Goal: Transaction & Acquisition: Purchase product/service

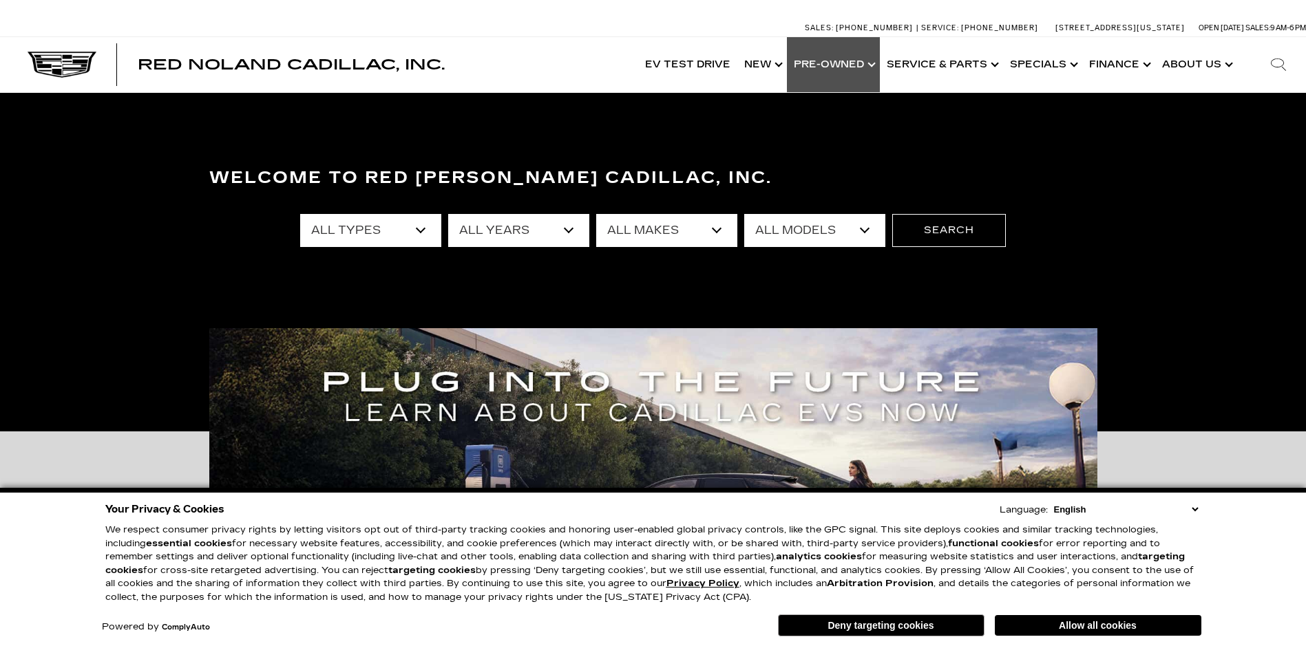
click at [873, 67] on link "Show Pre-Owned" at bounding box center [833, 64] width 93 height 55
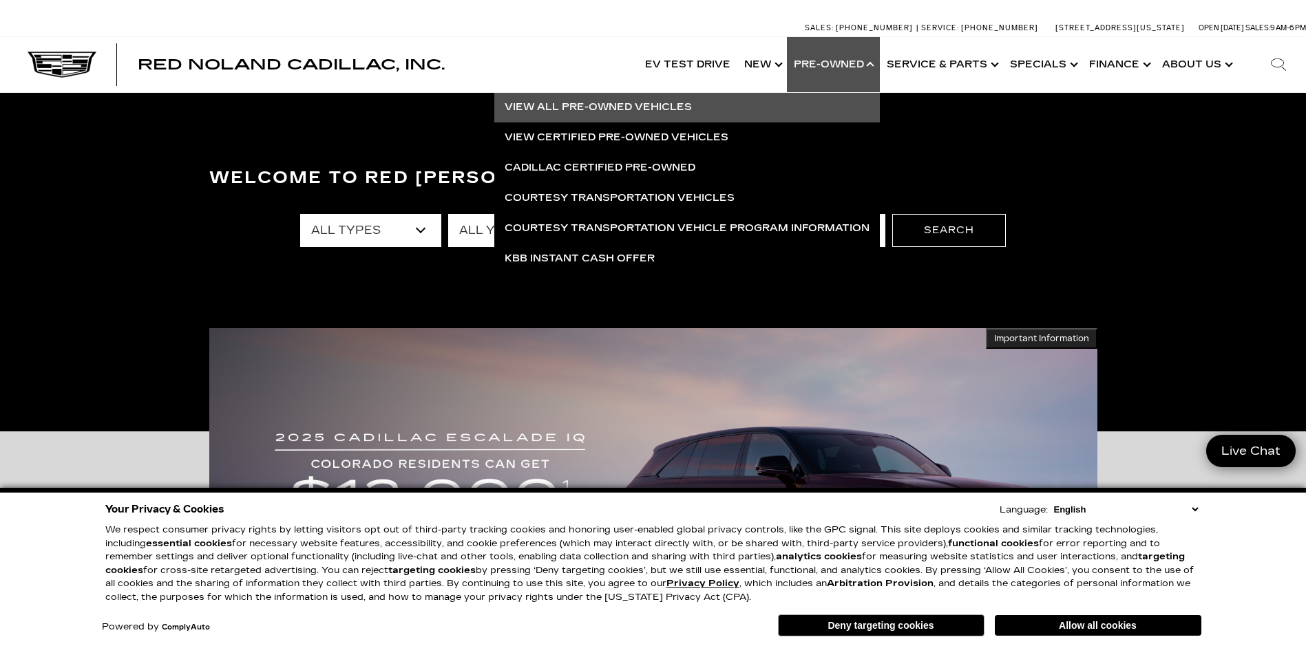
click at [752, 109] on link "View All Pre-Owned Vehicles" at bounding box center [686, 107] width 385 height 30
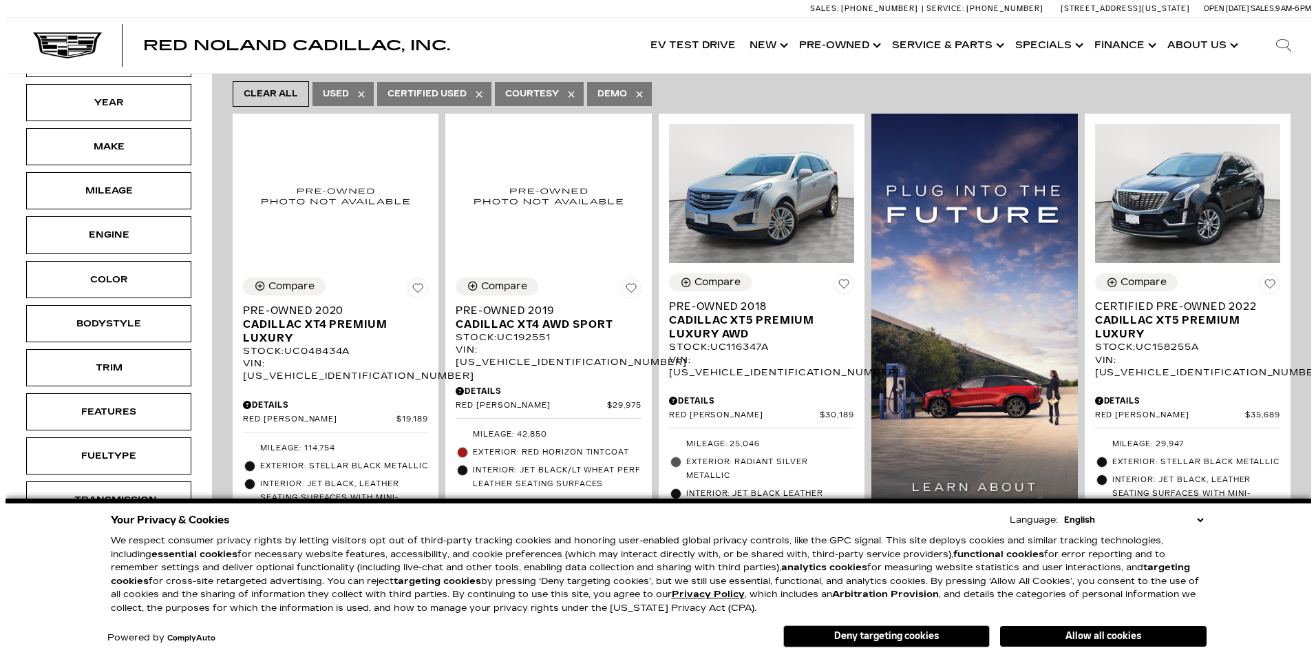
scroll to position [275, 0]
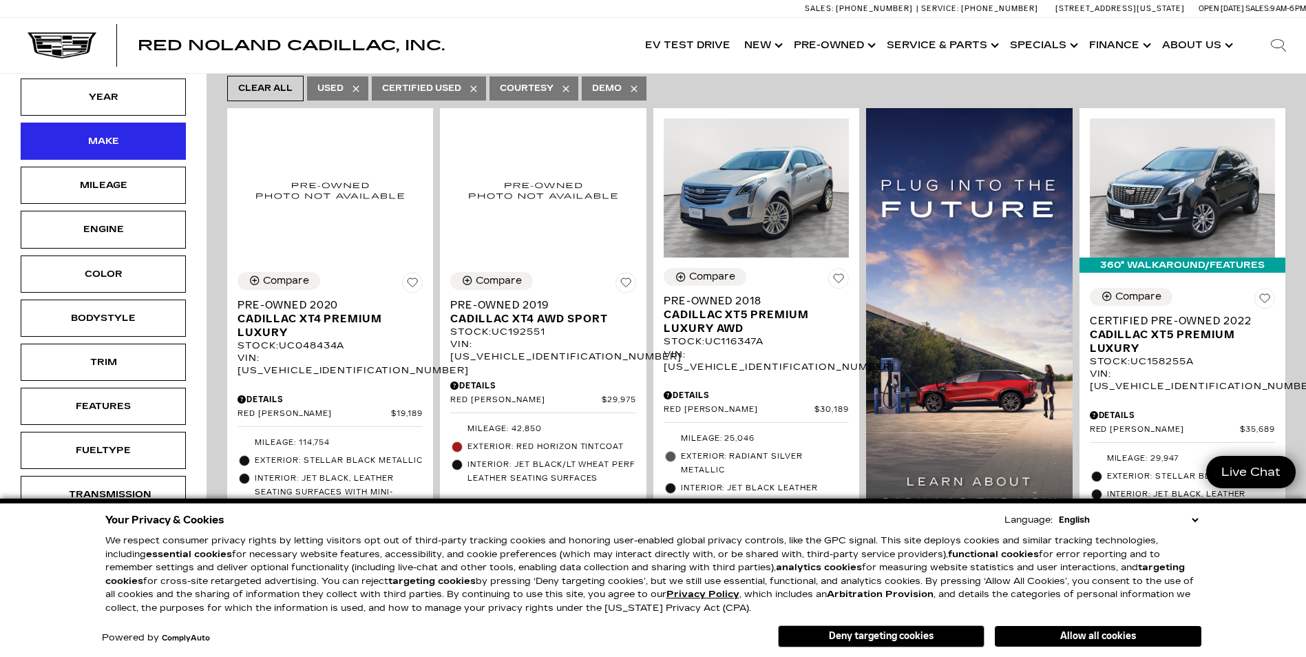
click at [130, 129] on div "Make" at bounding box center [103, 141] width 165 height 37
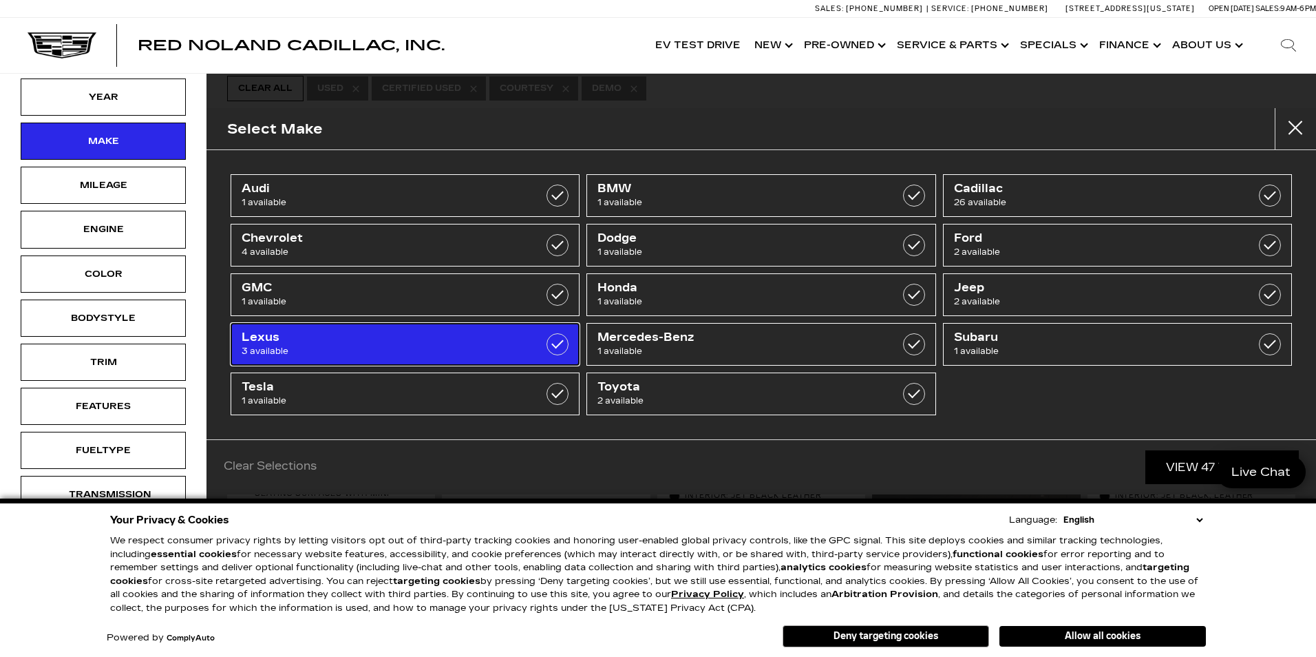
click at [414, 341] on span "Lexus" at bounding box center [381, 337] width 278 height 14
type input "$35,689"
type input "$43,639"
checkbox input "true"
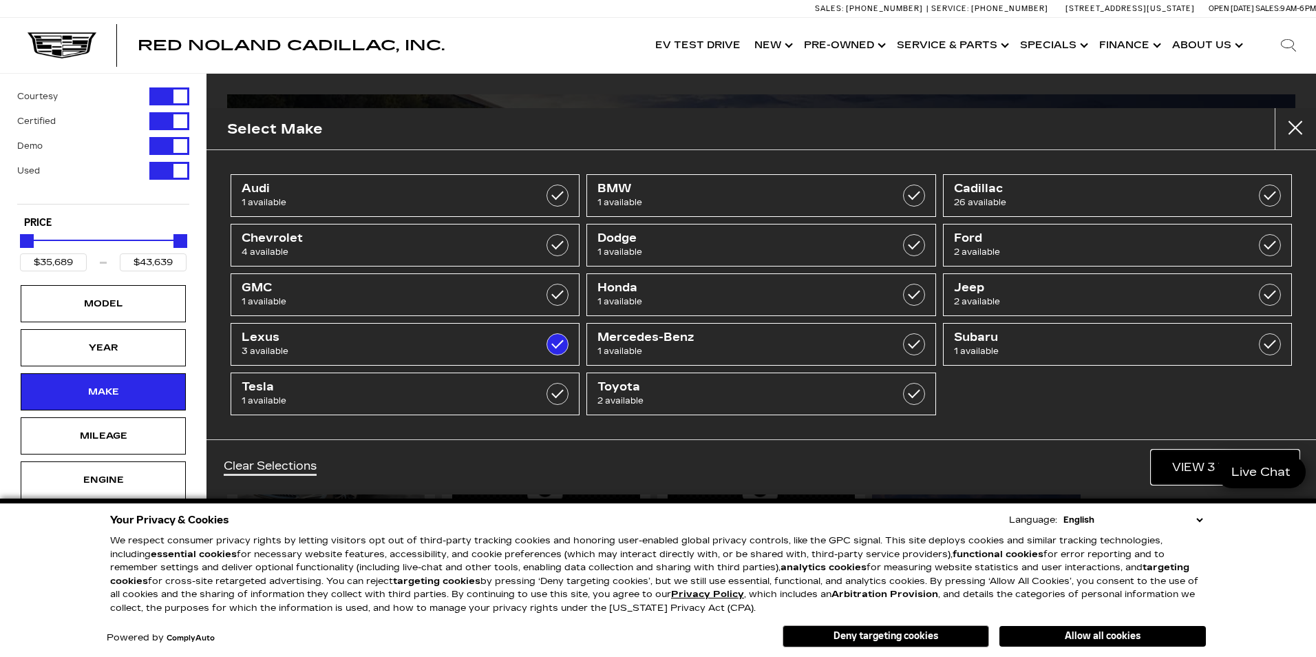
click at [1187, 458] on link "View 3 Matches" at bounding box center [1225, 467] width 147 height 34
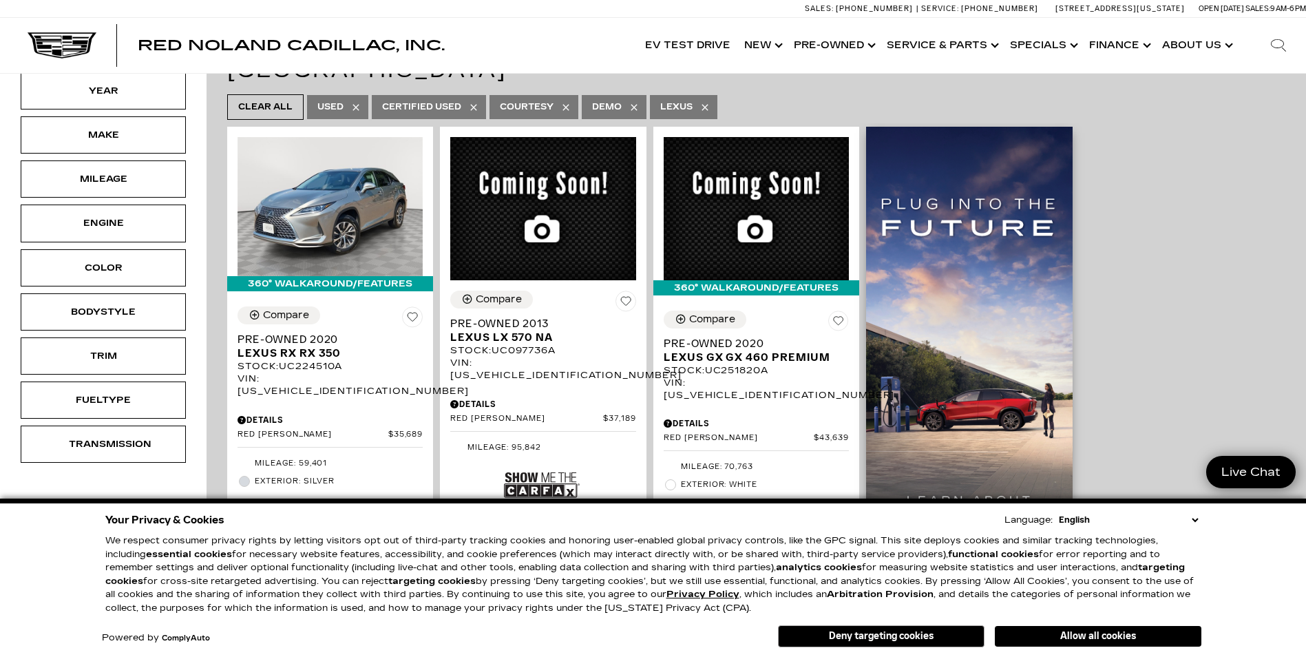
scroll to position [275, 0]
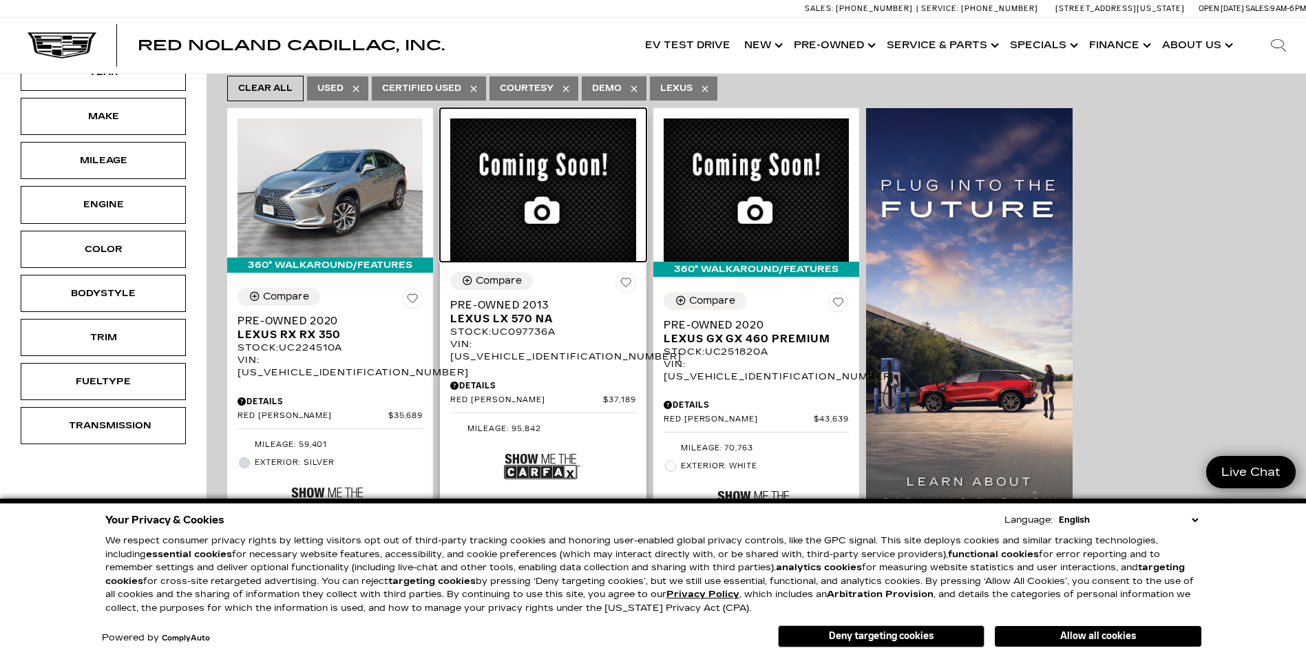
click at [511, 200] on img at bounding box center [542, 189] width 185 height 143
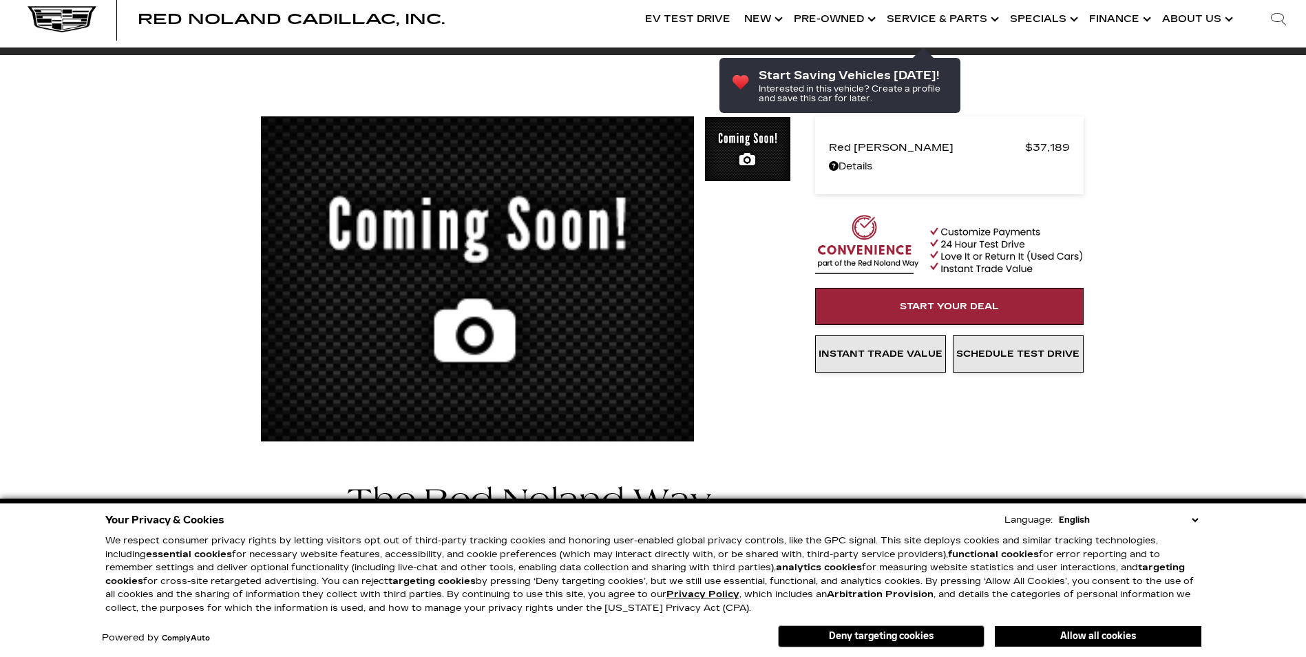
scroll to position [207, 0]
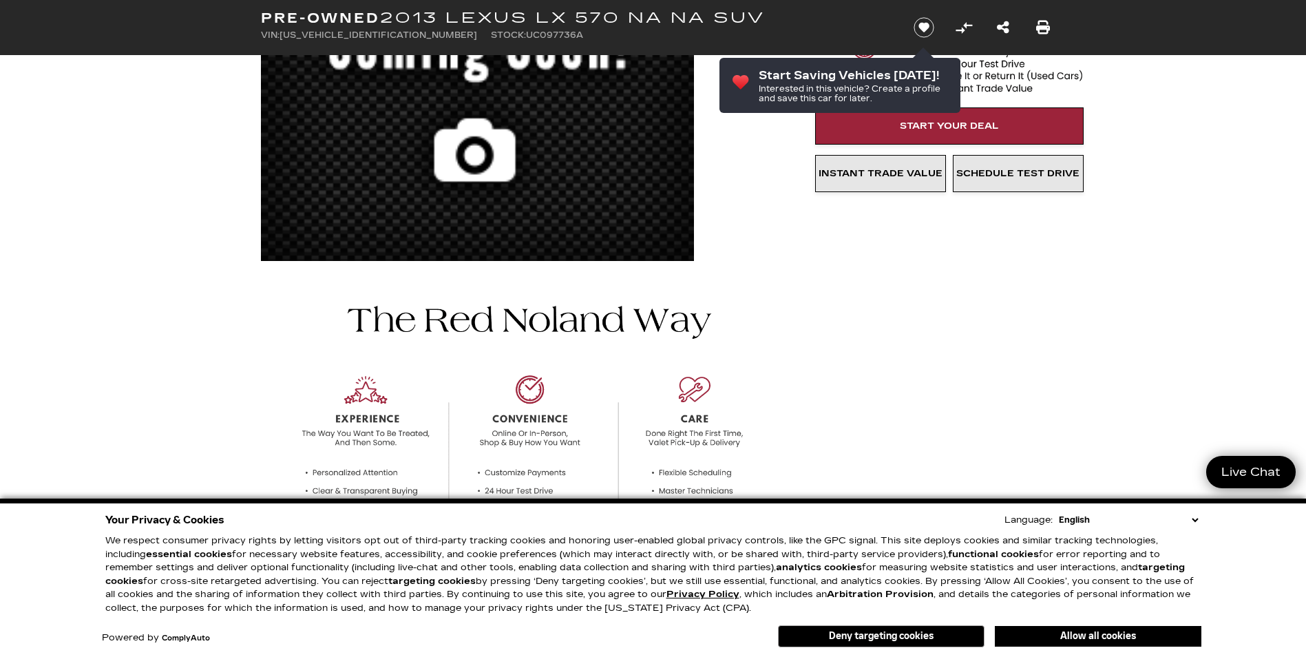
click at [1137, 637] on button "Allow all cookies" at bounding box center [1098, 636] width 207 height 21
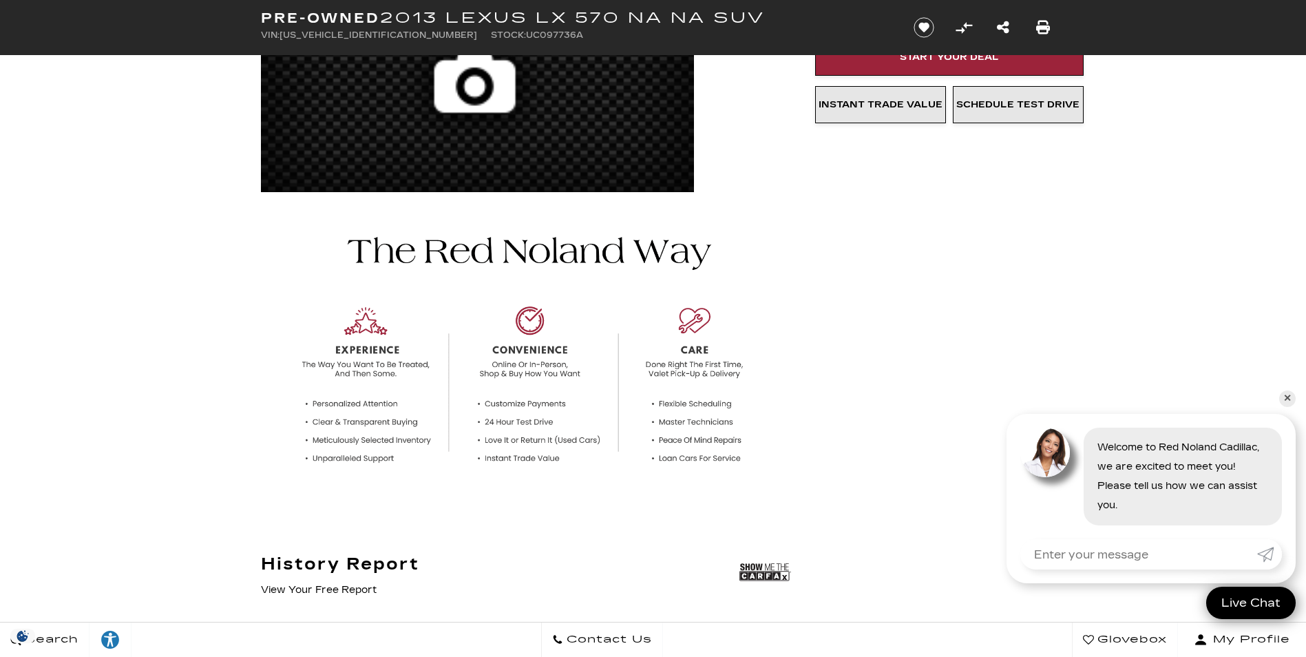
scroll to position [0, 0]
